Goal: Obtain resource: Download file/media

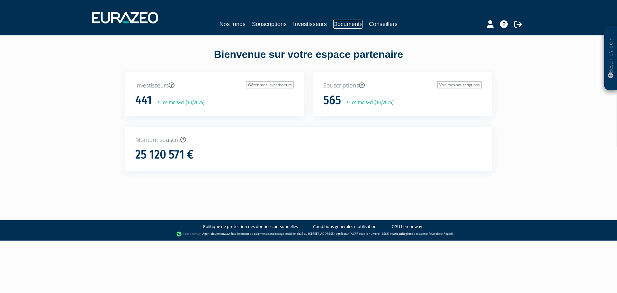
click at [353, 28] on link "Documents" at bounding box center [347, 24] width 29 height 9
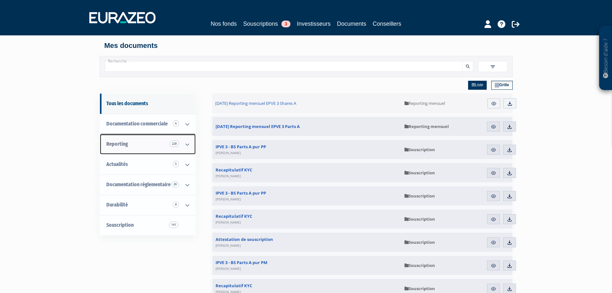
click at [165, 142] on link "Reporting 228" at bounding box center [148, 144] width 96 height 20
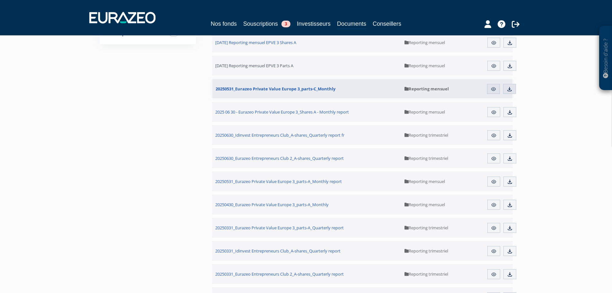
scroll to position [293, 0]
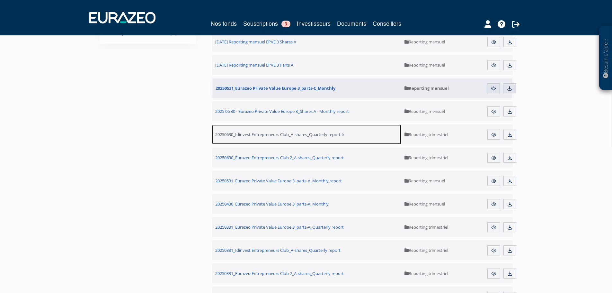
click at [289, 134] on span "20250630_Idinvest Entrepreneurs Club_A-shares_Quarterly report fr" at bounding box center [279, 134] width 129 height 6
